Goal: Information Seeking & Learning: Learn about a topic

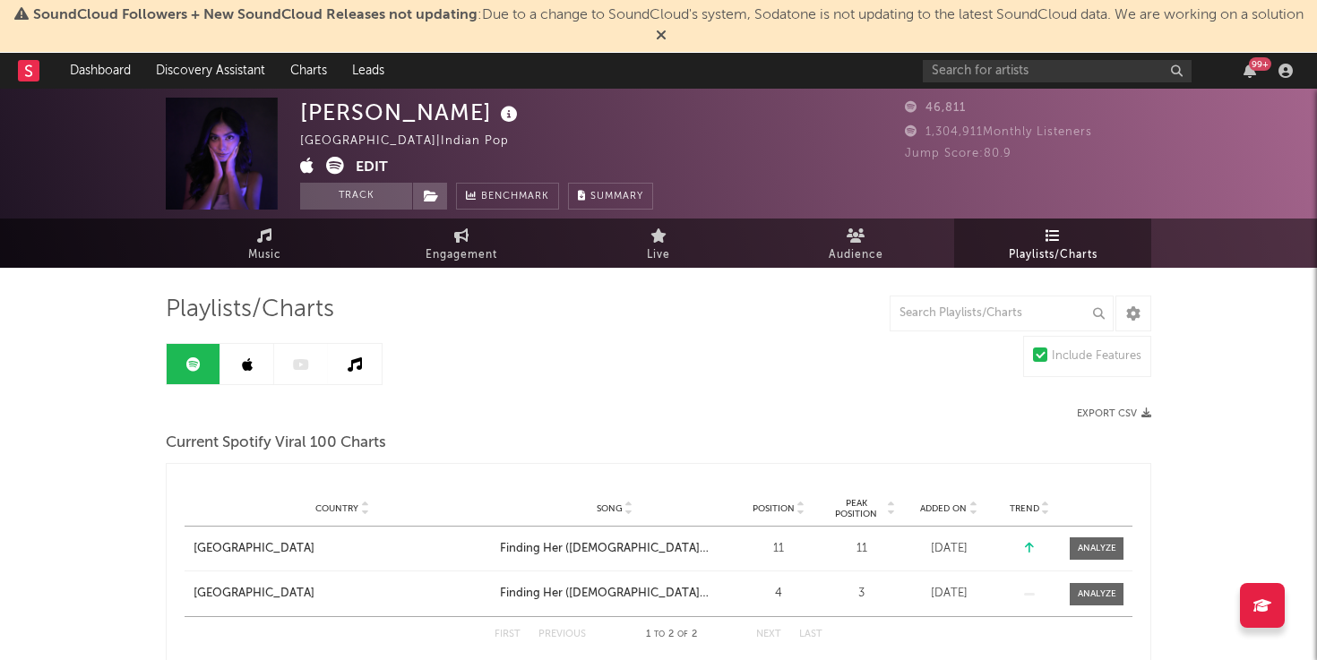
click at [250, 369] on icon at bounding box center [247, 364] width 11 height 14
